Goal: Information Seeking & Learning: Learn about a topic

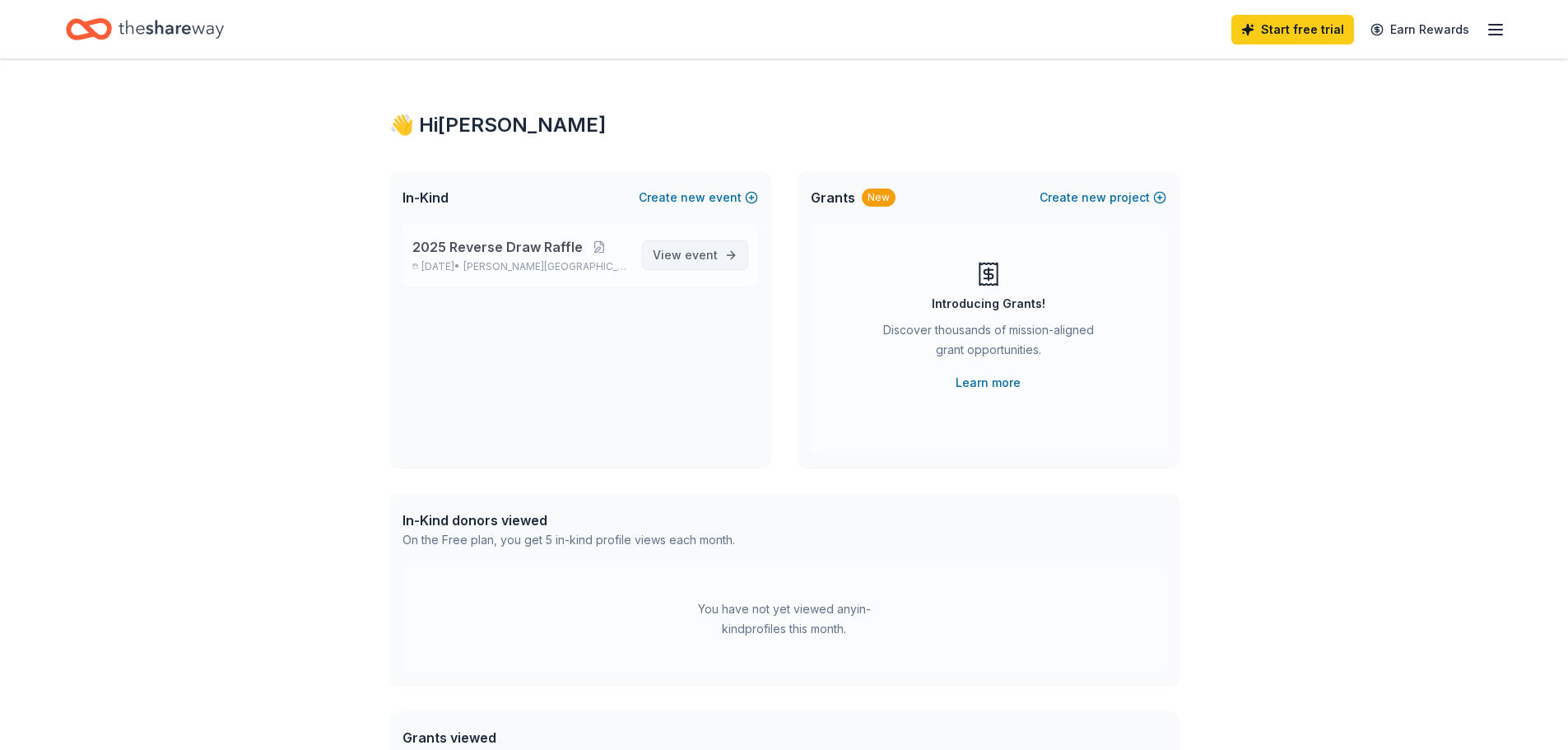
click at [712, 251] on span "event" at bounding box center [701, 255] width 33 height 14
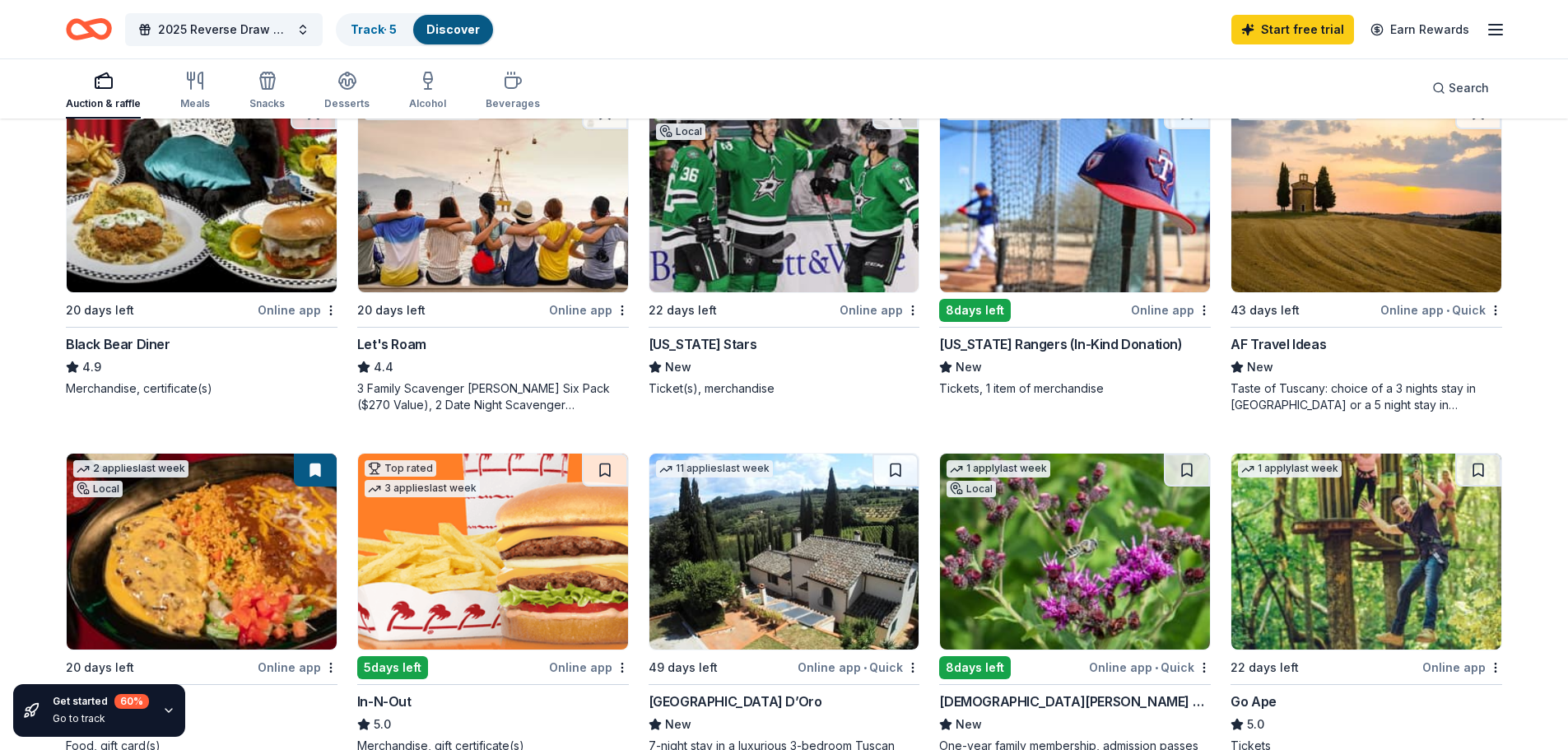
scroll to position [906, 0]
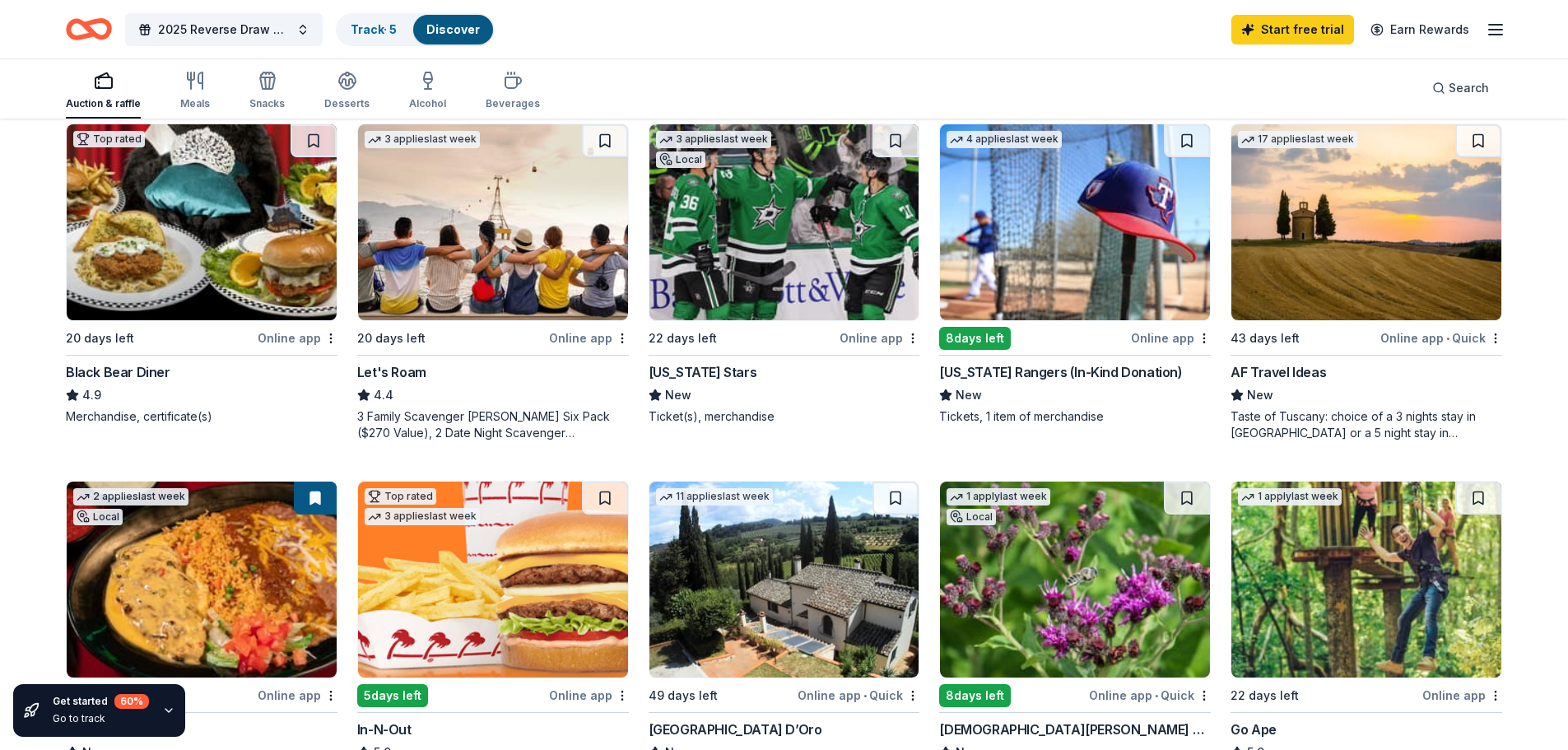
click at [1295, 363] on div "AF Travel Ideas" at bounding box center [1277, 372] width 96 height 19
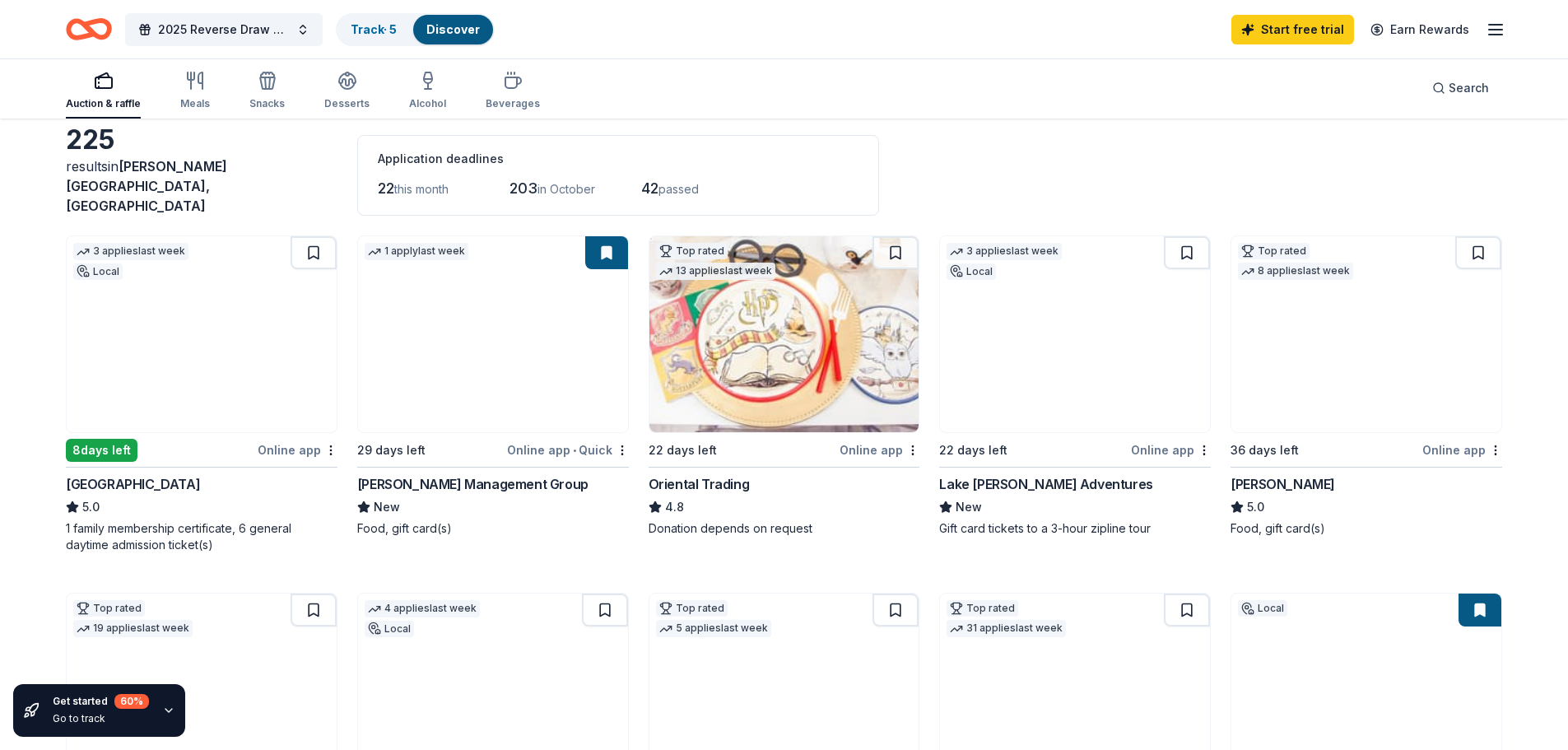
scroll to position [0, 0]
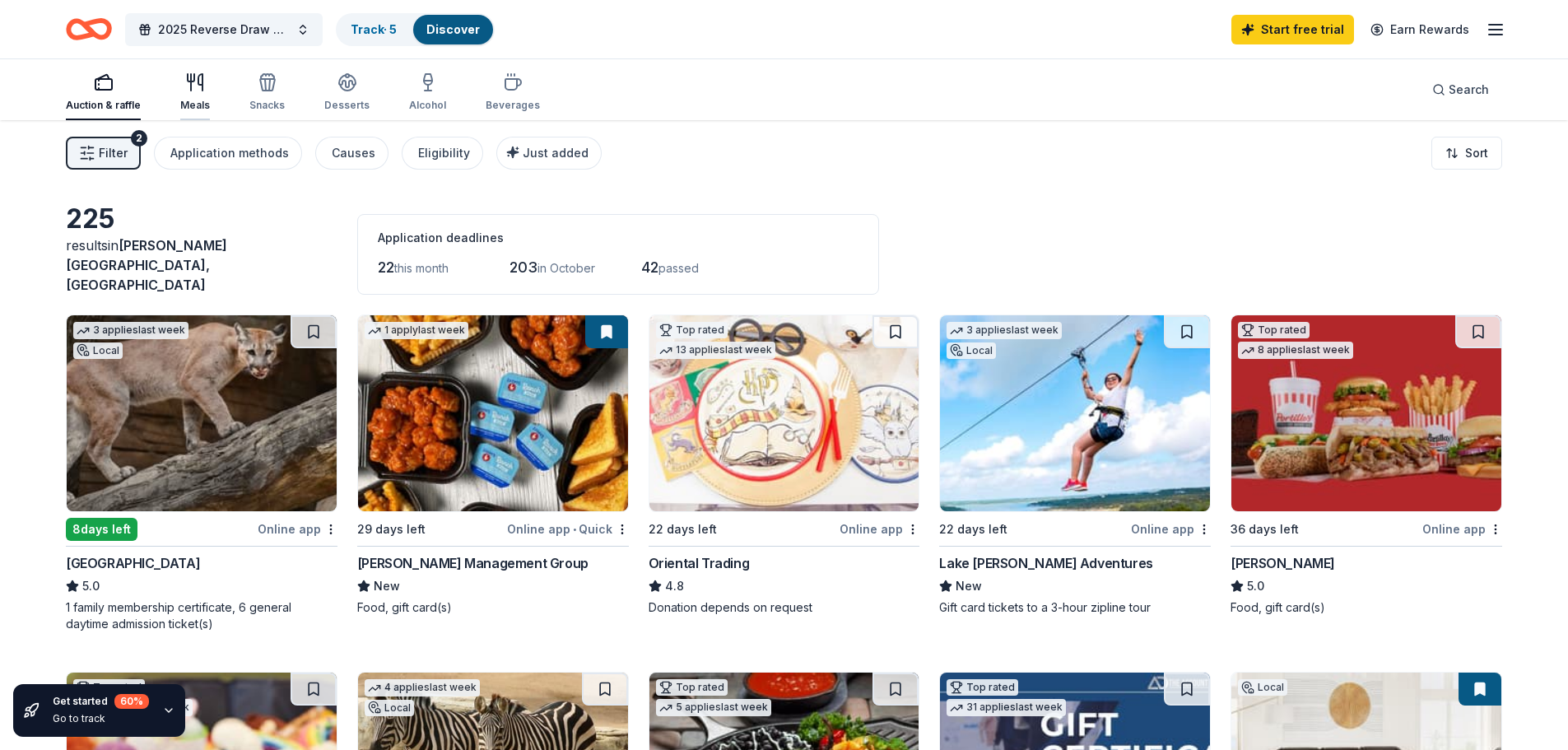
click at [197, 99] on div "Meals" at bounding box center [195, 106] width 30 height 14
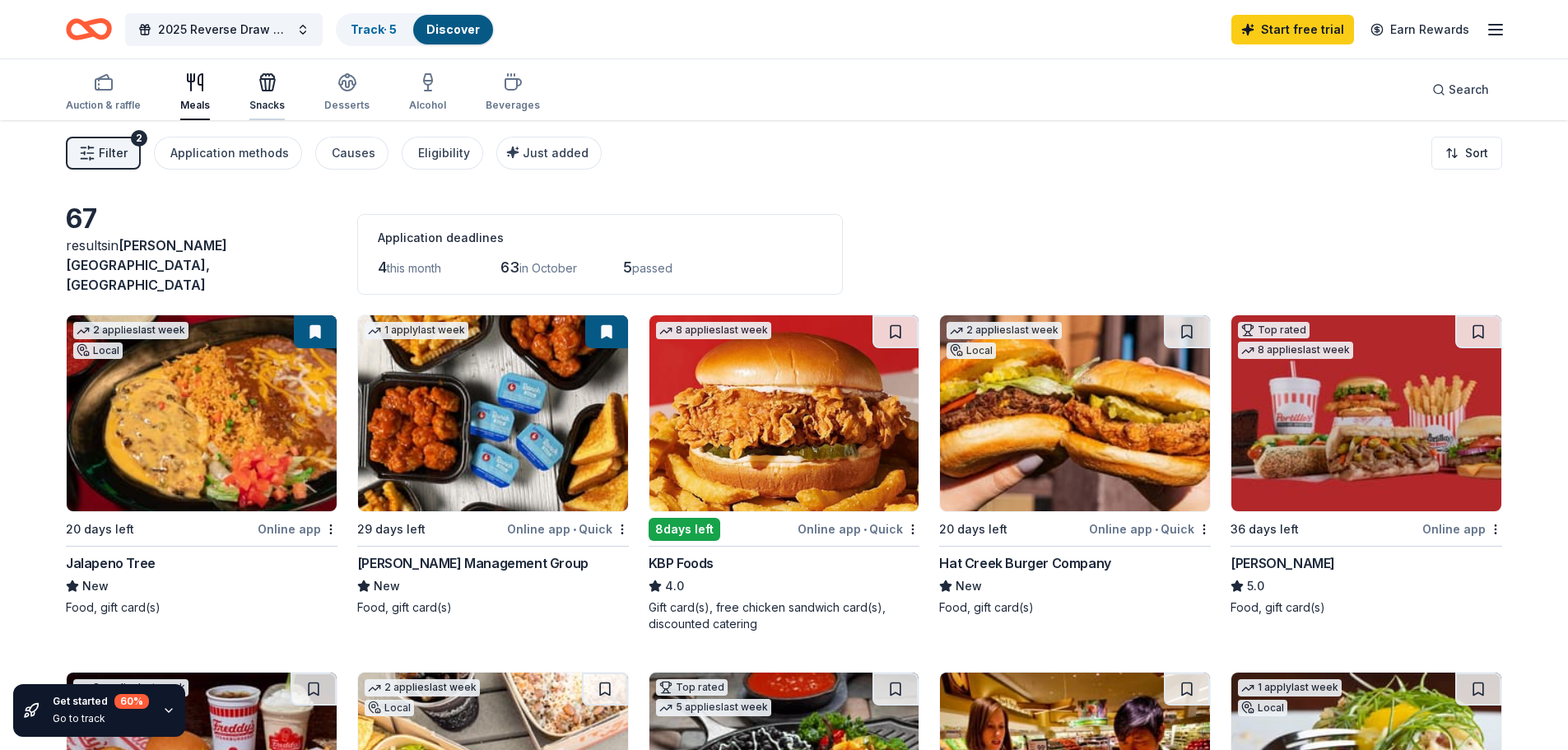
click at [276, 102] on div "Snacks" at bounding box center [266, 106] width 36 height 14
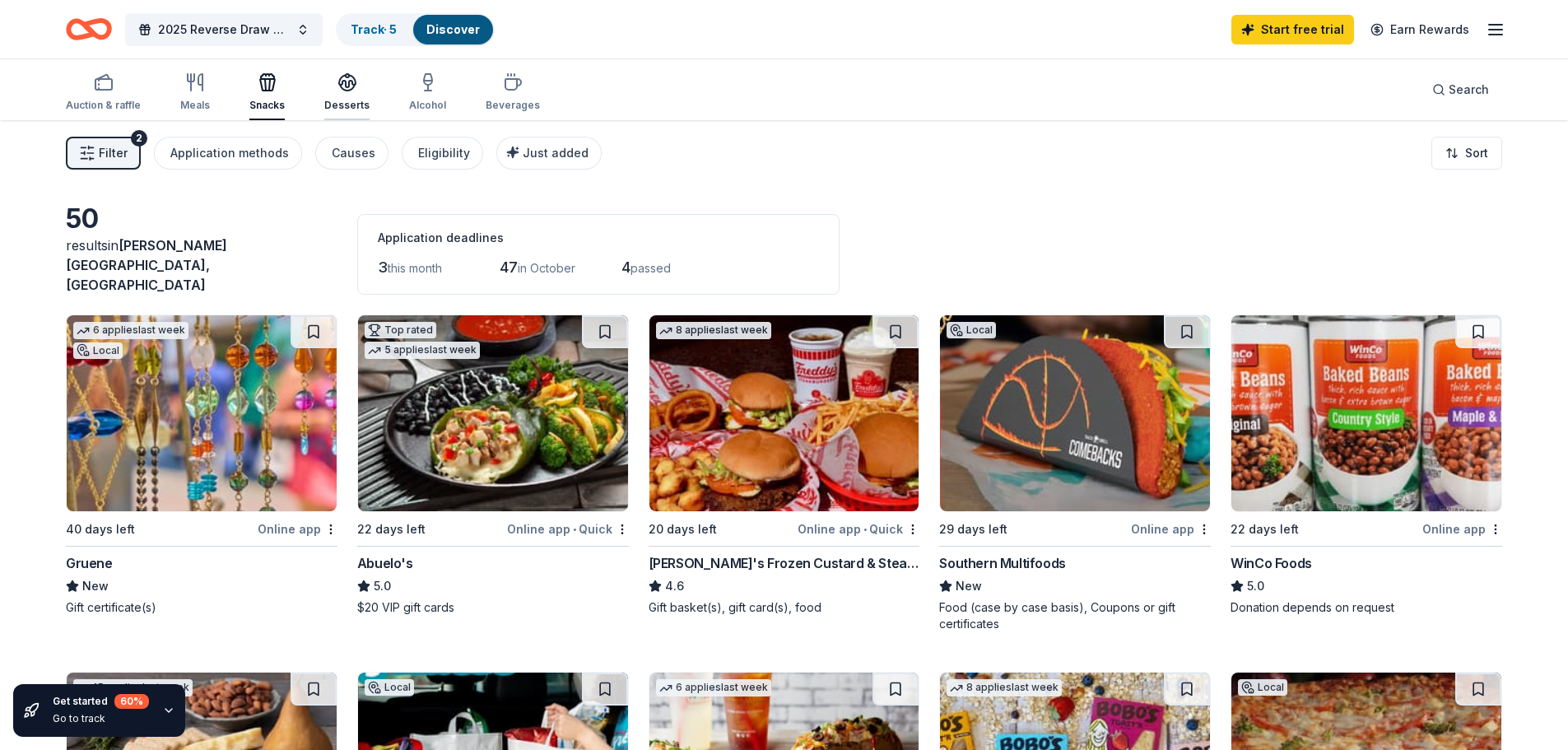
click at [345, 92] on div "Desserts" at bounding box center [347, 92] width 46 height 40
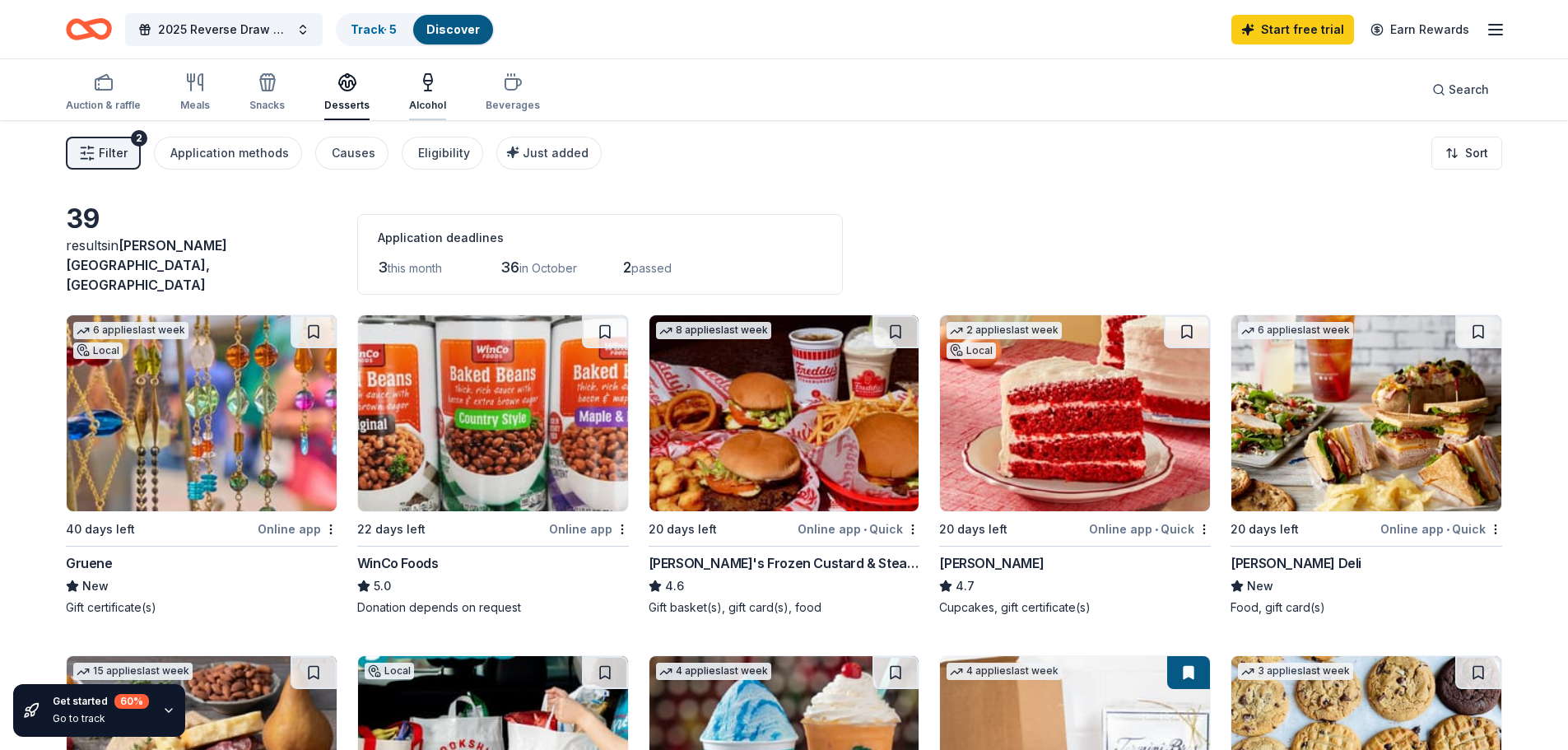
click at [431, 98] on div "Alcohol" at bounding box center [427, 92] width 37 height 40
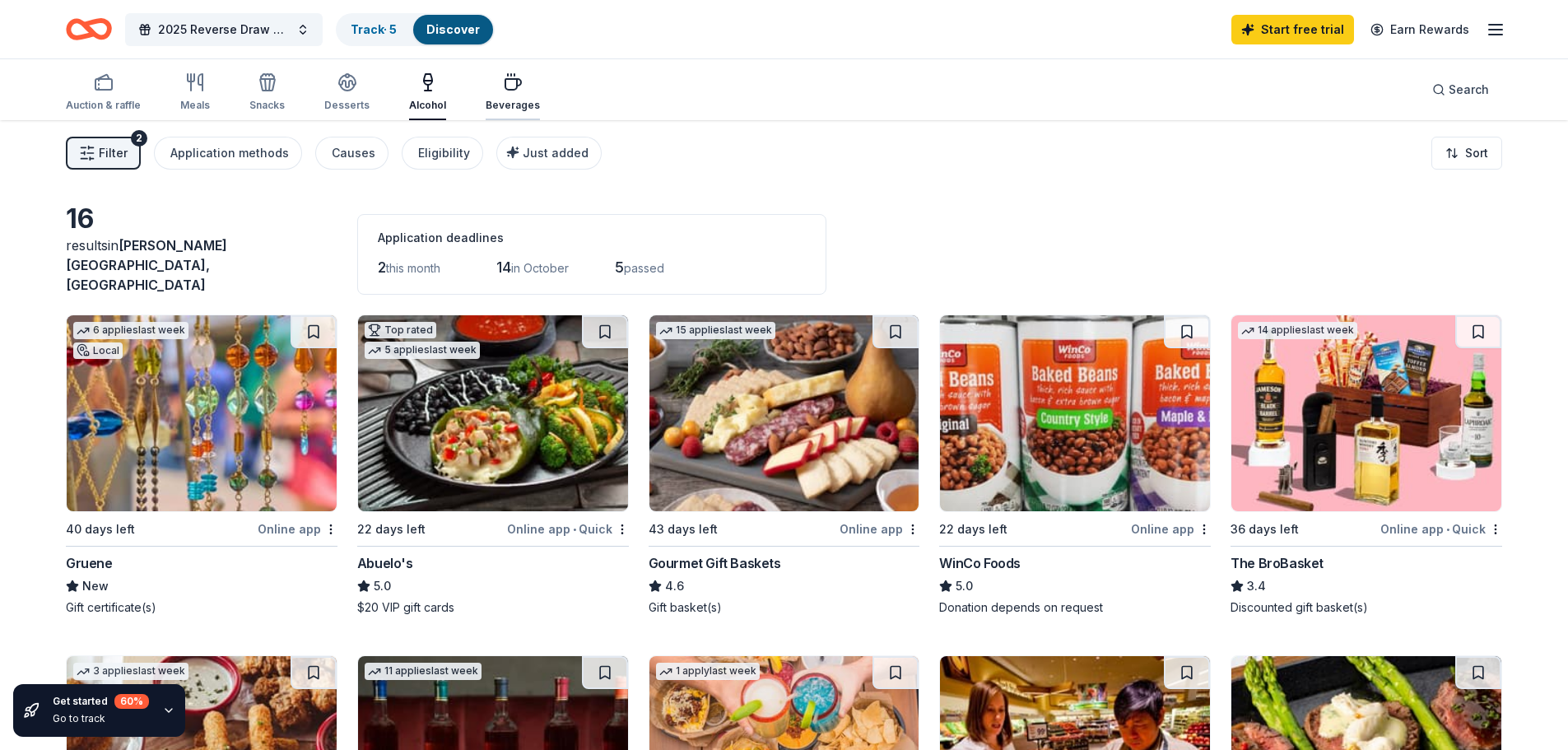
click at [512, 80] on icon "button" at bounding box center [513, 84] width 15 height 11
